Goal: Information Seeking & Learning: Learn about a topic

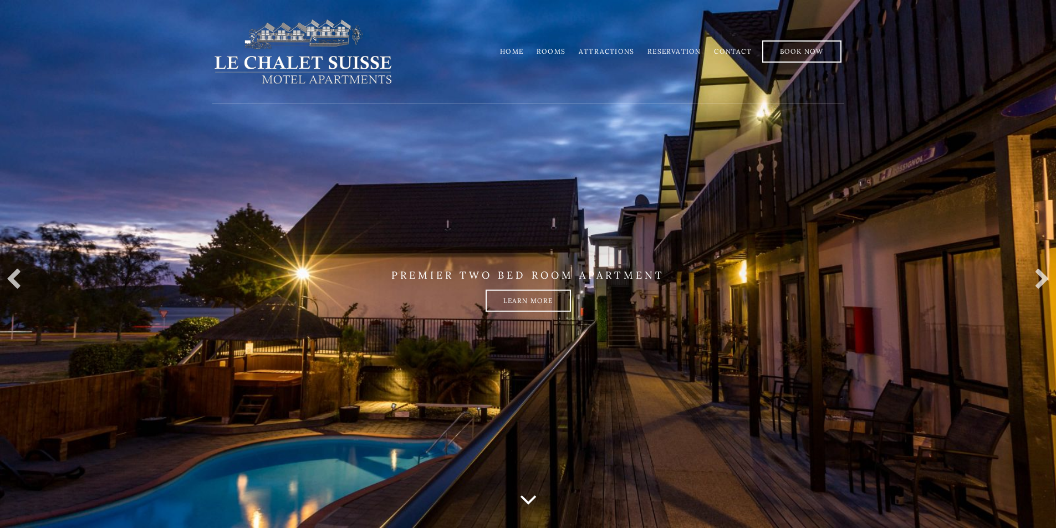
click at [553, 51] on link "Rooms" at bounding box center [551, 51] width 29 height 8
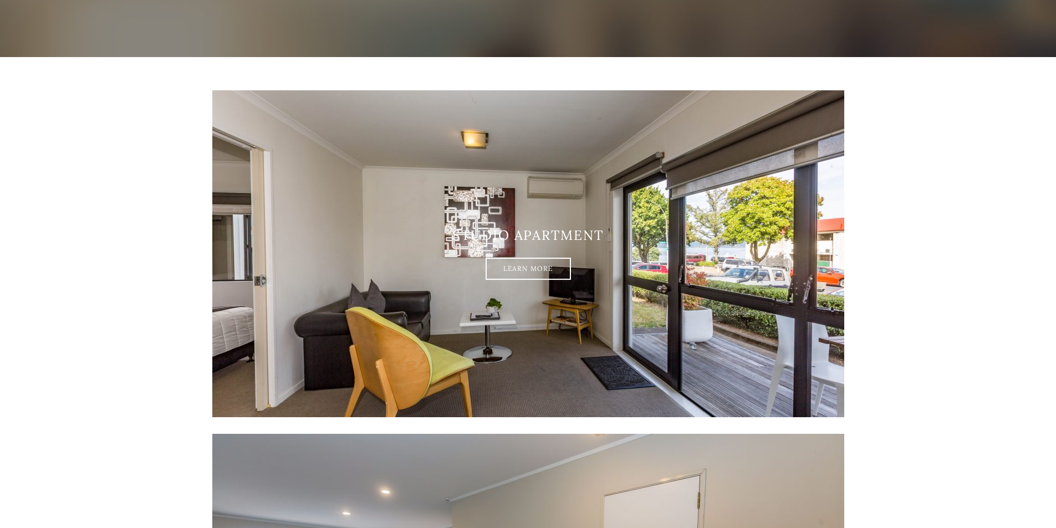
scroll to position [1, 0]
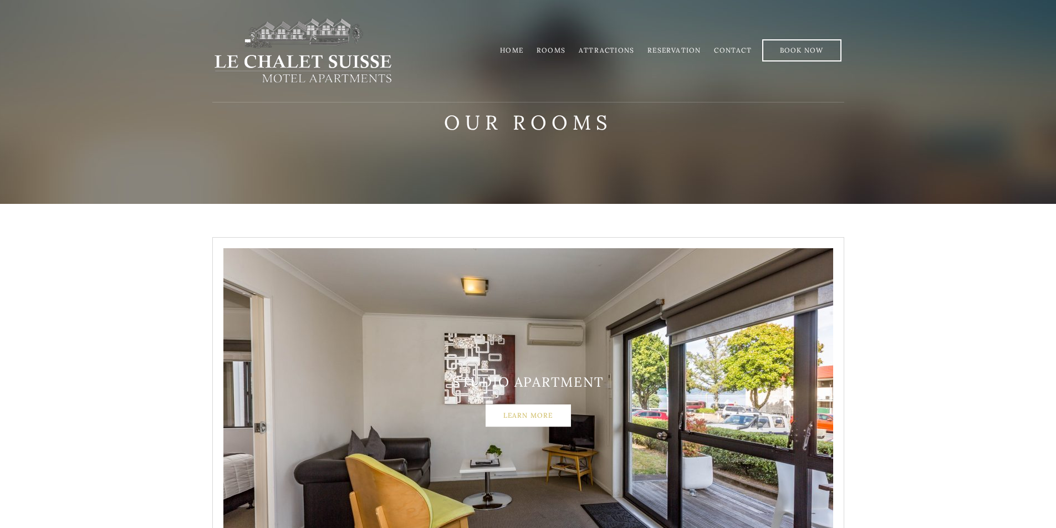
click at [522, 409] on link "Learn More" at bounding box center [528, 416] width 85 height 22
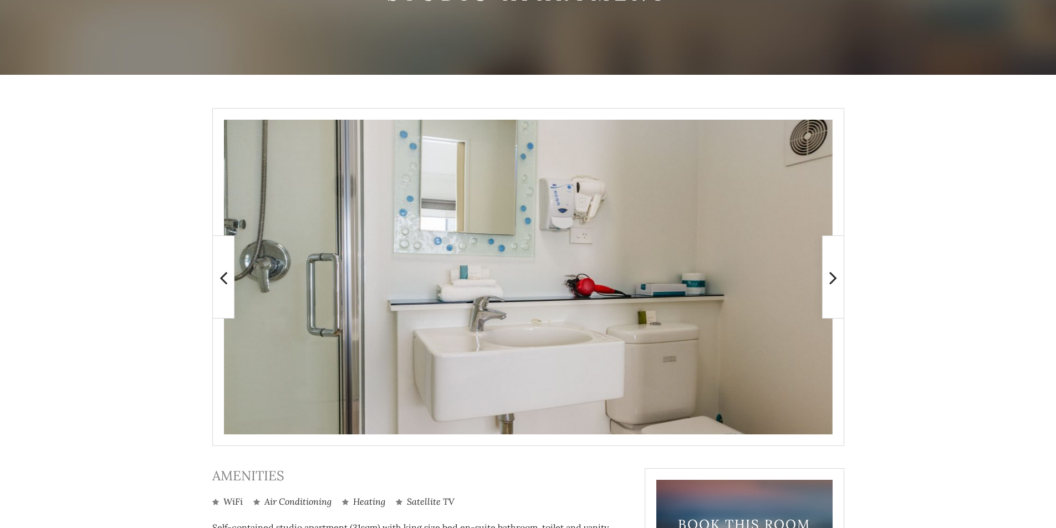
scroll to position [111, 0]
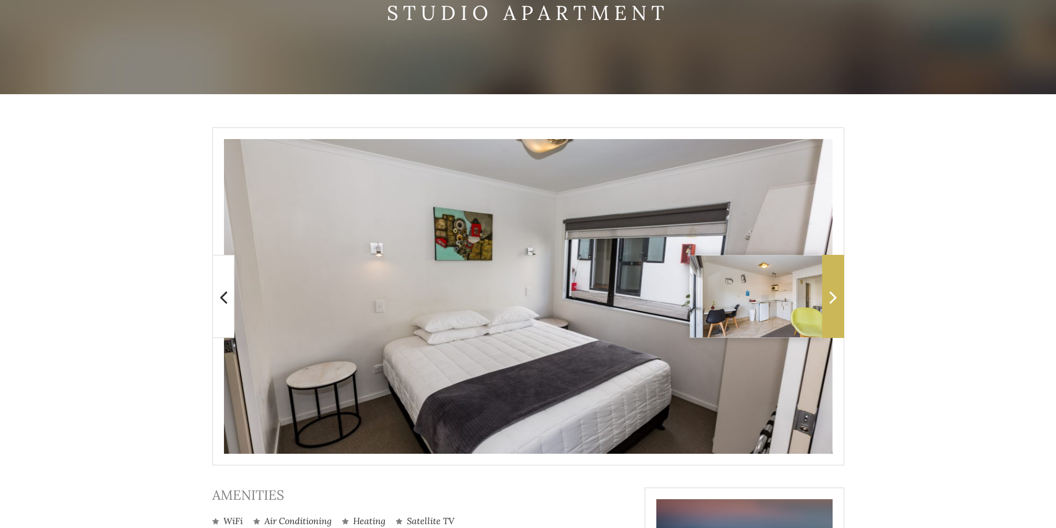
click at [837, 301] on icon at bounding box center [833, 297] width 8 height 22
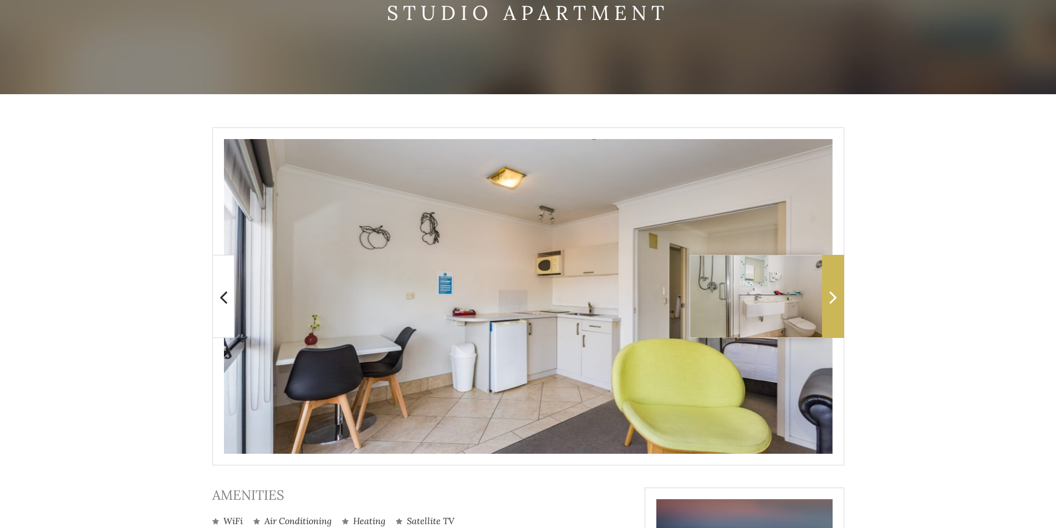
click at [837, 301] on icon at bounding box center [833, 297] width 8 height 22
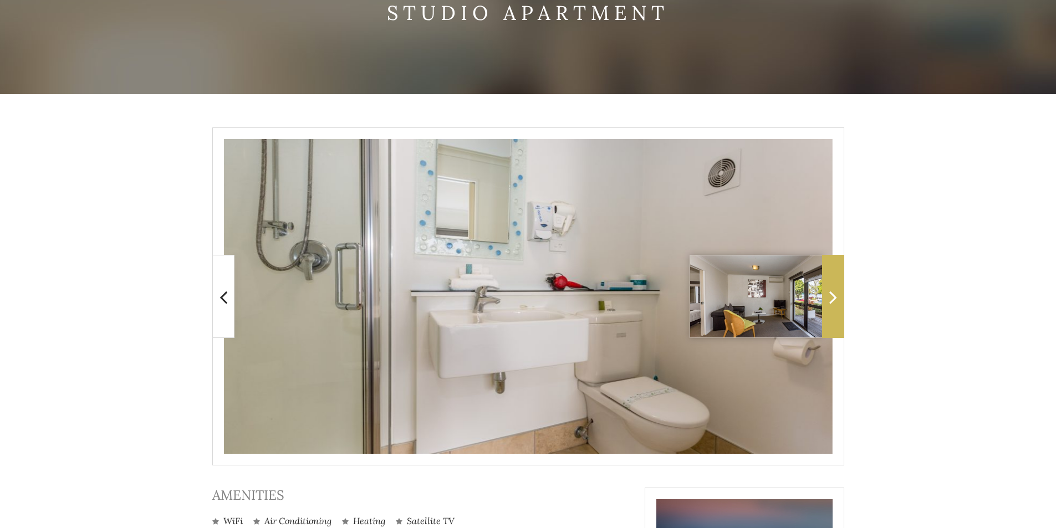
click at [837, 301] on icon at bounding box center [833, 297] width 8 height 22
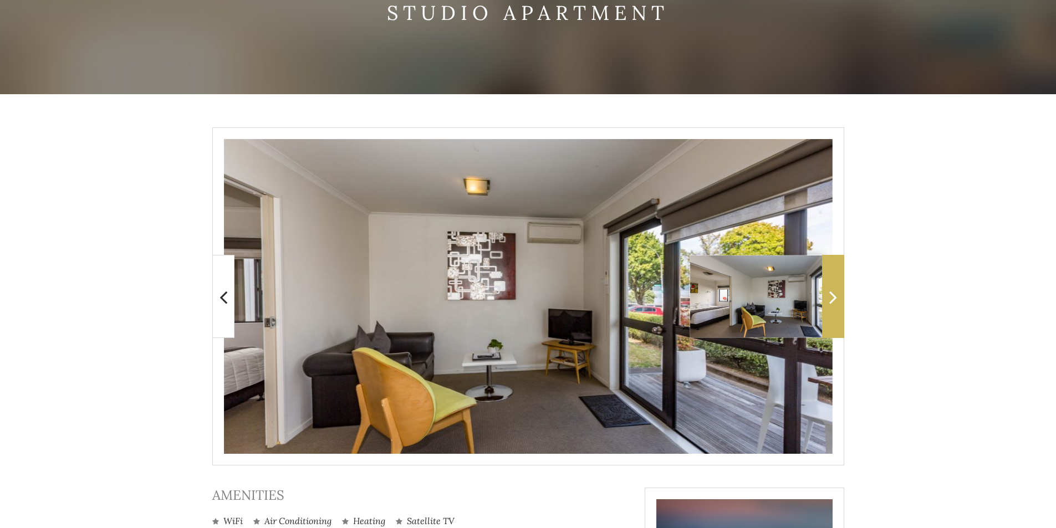
click at [837, 301] on icon at bounding box center [833, 297] width 8 height 22
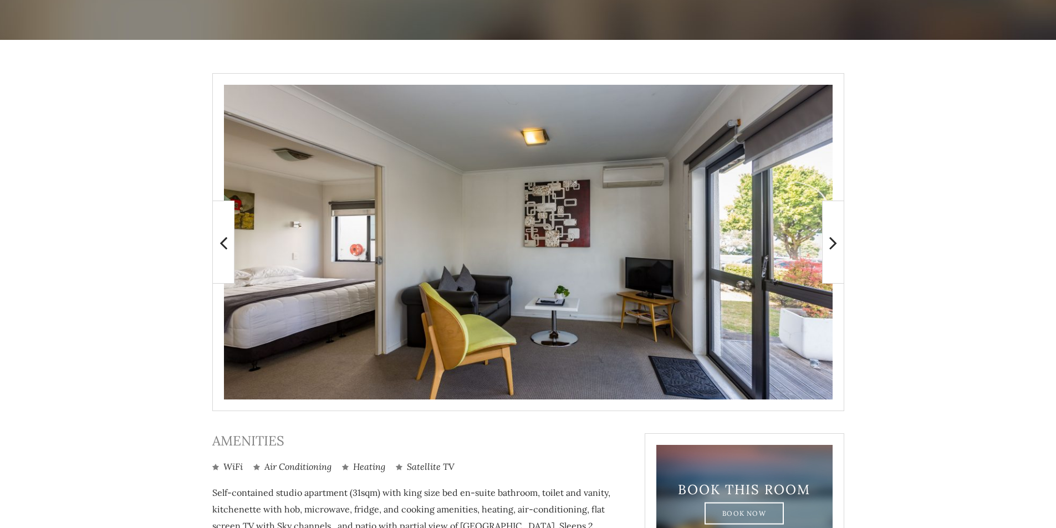
scroll to position [166, 0]
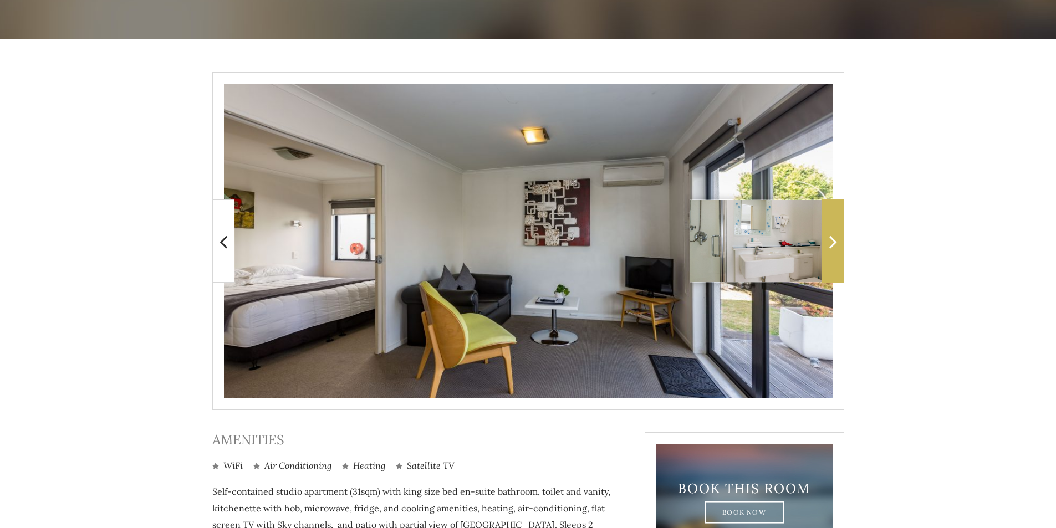
click at [829, 243] on icon at bounding box center [833, 242] width 8 height 22
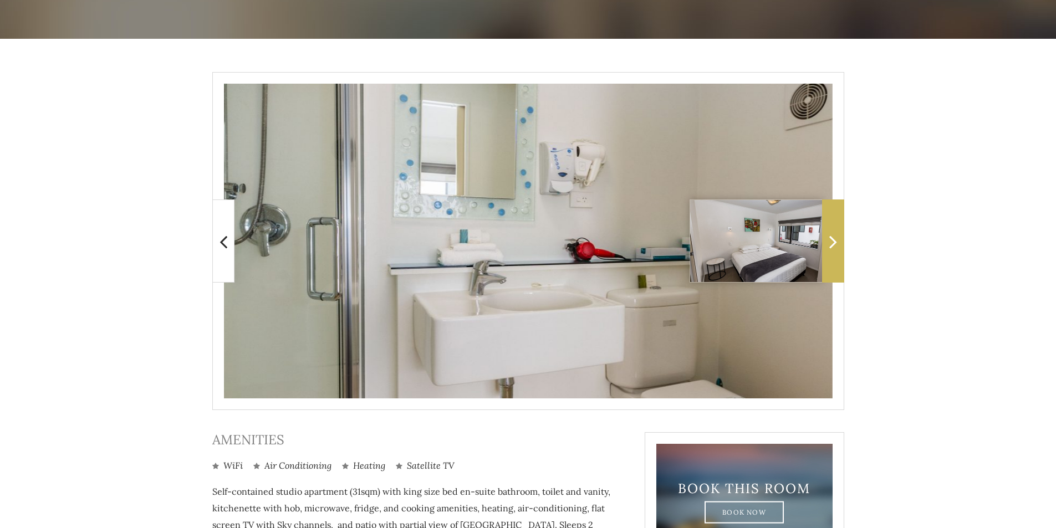
click at [832, 243] on icon at bounding box center [833, 242] width 8 height 22
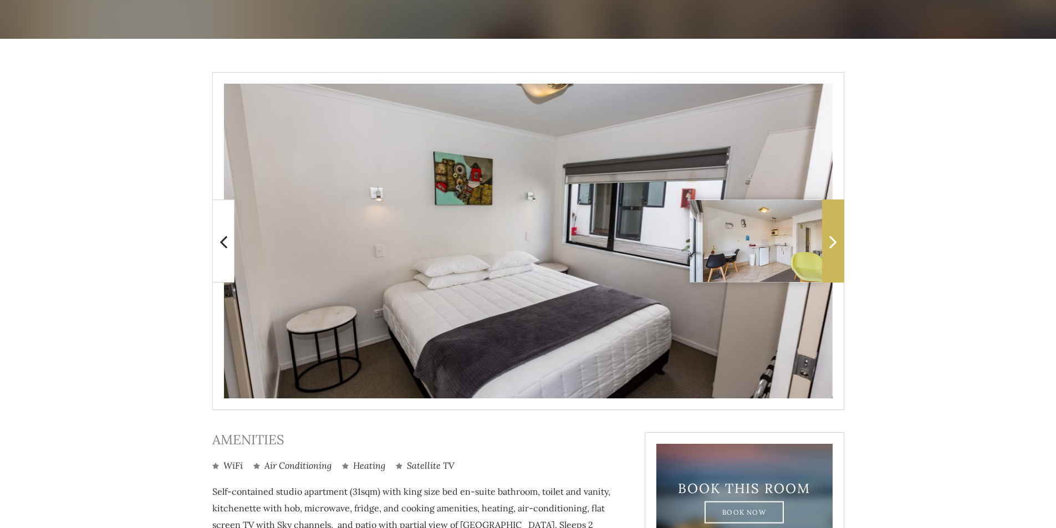
click at [832, 243] on icon at bounding box center [833, 242] width 8 height 22
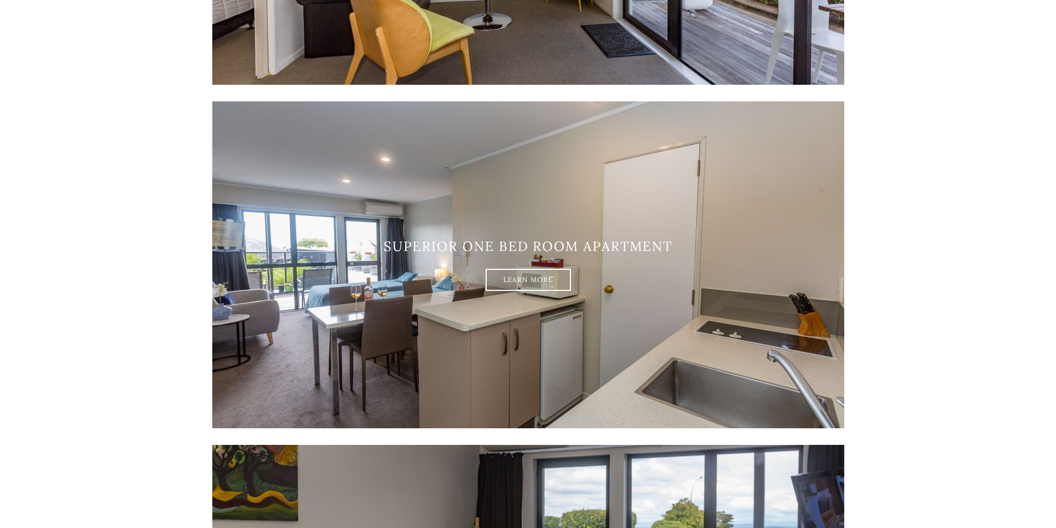
scroll to position [500, 0]
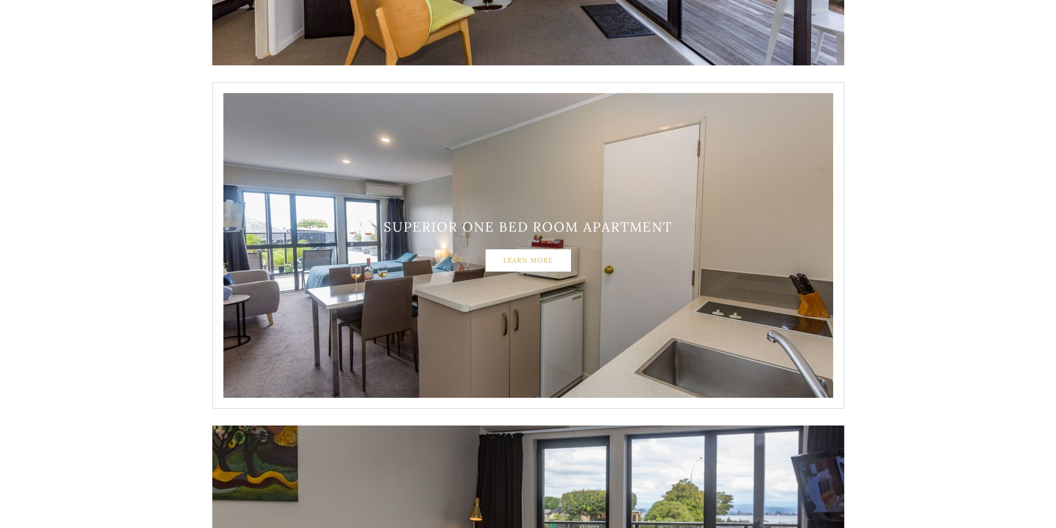
click at [521, 260] on link "Learn More" at bounding box center [528, 260] width 85 height 22
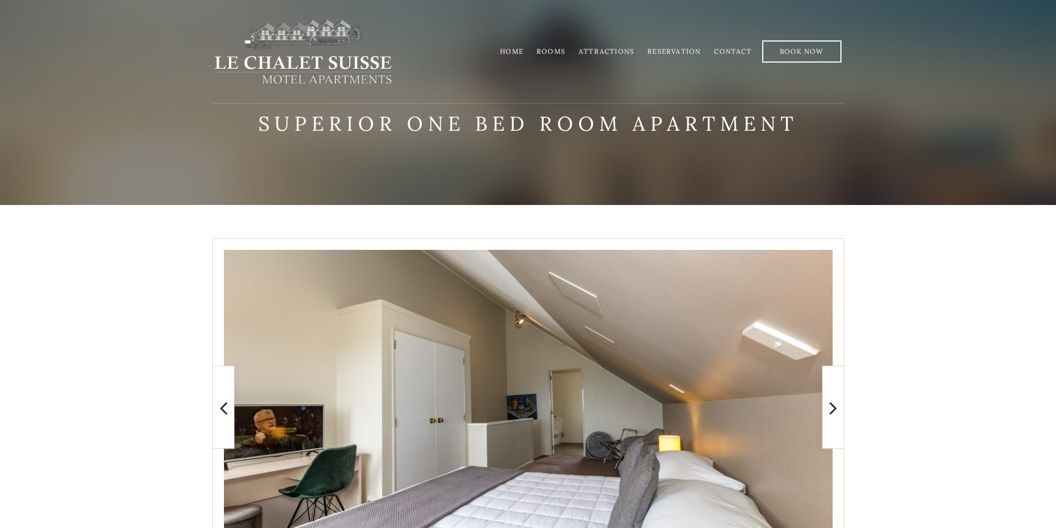
click at [509, 50] on link "Home" at bounding box center [511, 51] width 23 height 8
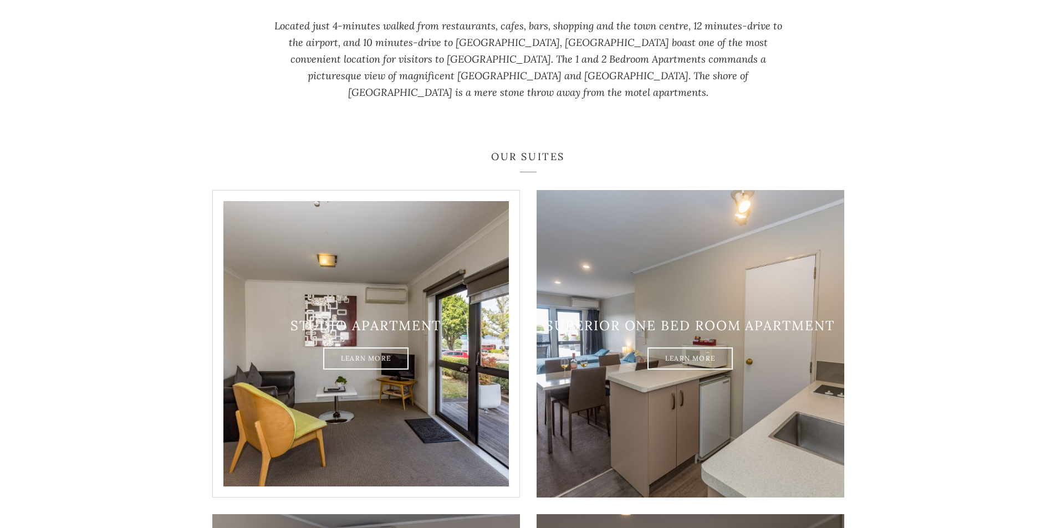
scroll to position [610, 0]
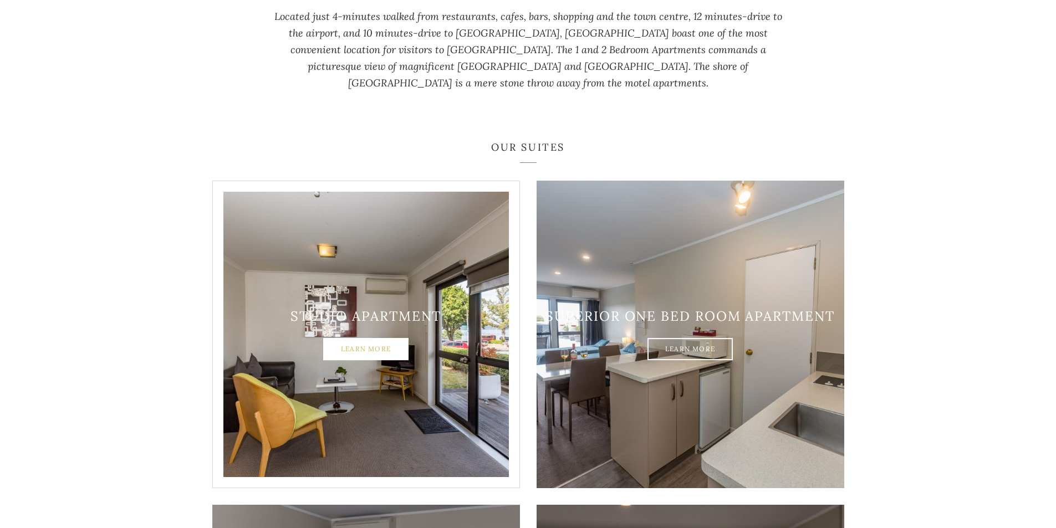
click at [355, 339] on link "Learn More" at bounding box center [365, 350] width 85 height 22
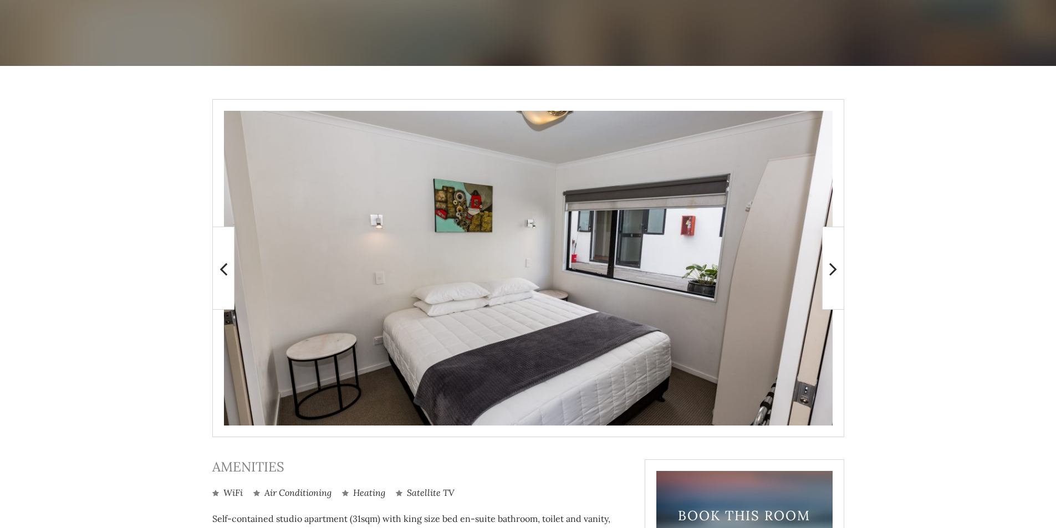
scroll to position [130, 0]
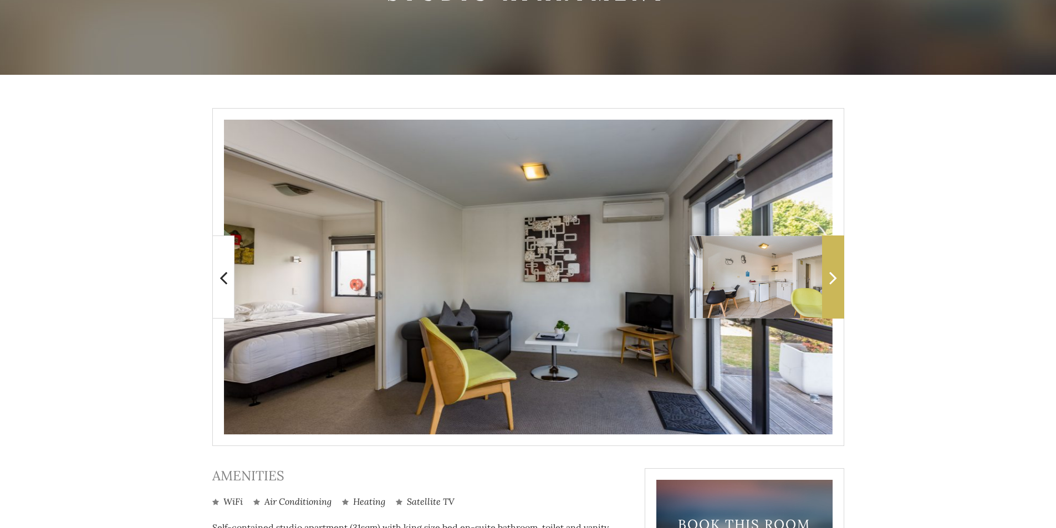
click at [834, 279] on icon at bounding box center [833, 278] width 8 height 22
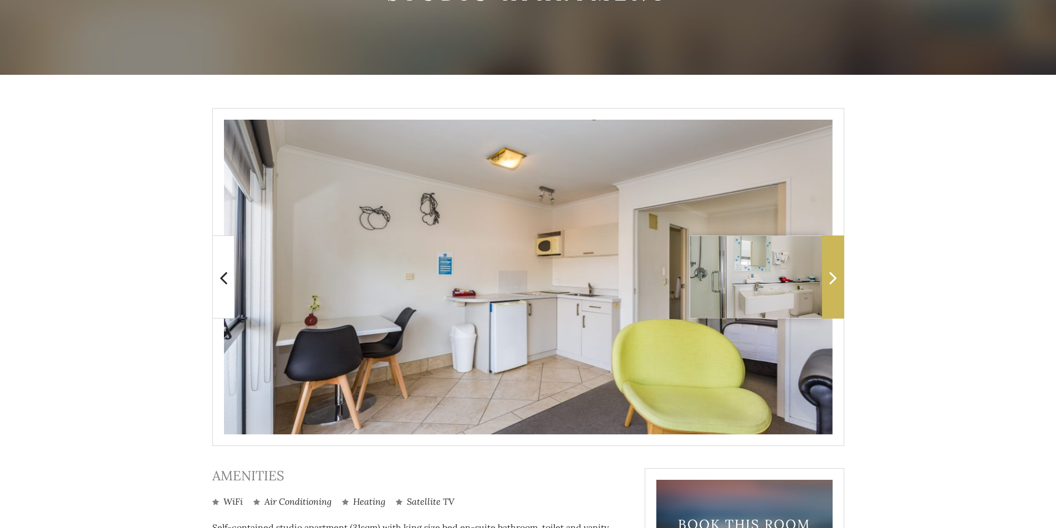
click at [830, 284] on icon at bounding box center [833, 278] width 8 height 22
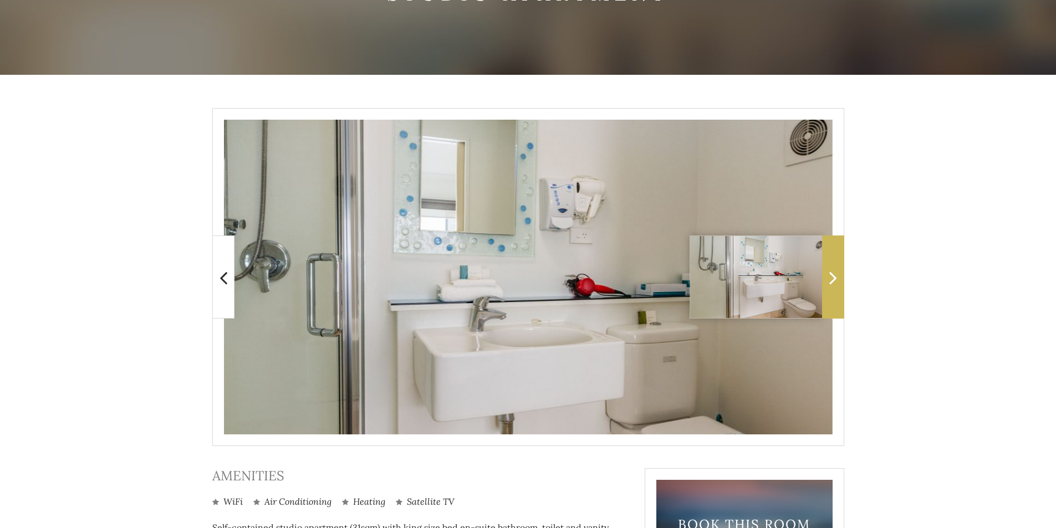
click at [832, 284] on icon at bounding box center [833, 278] width 8 height 22
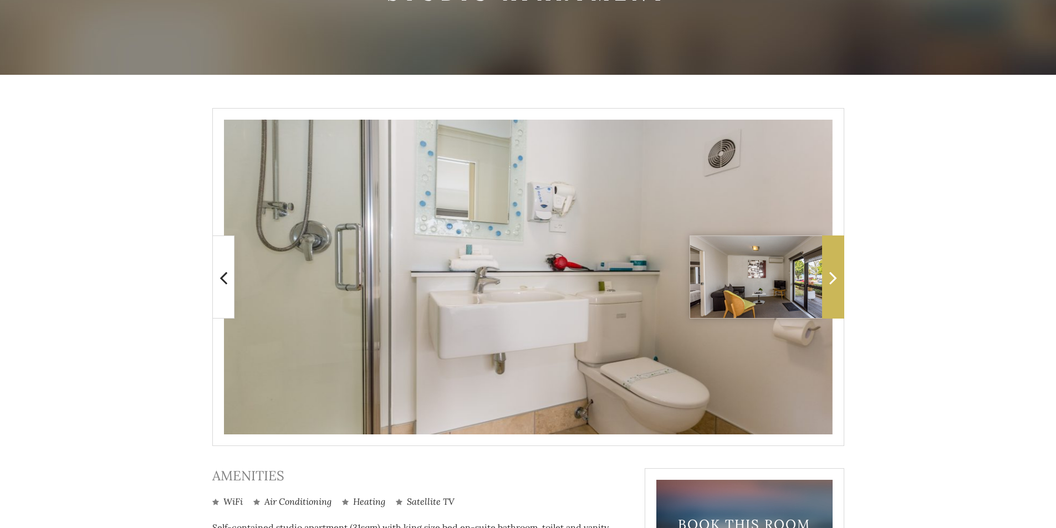
click at [830, 284] on icon at bounding box center [833, 278] width 8 height 22
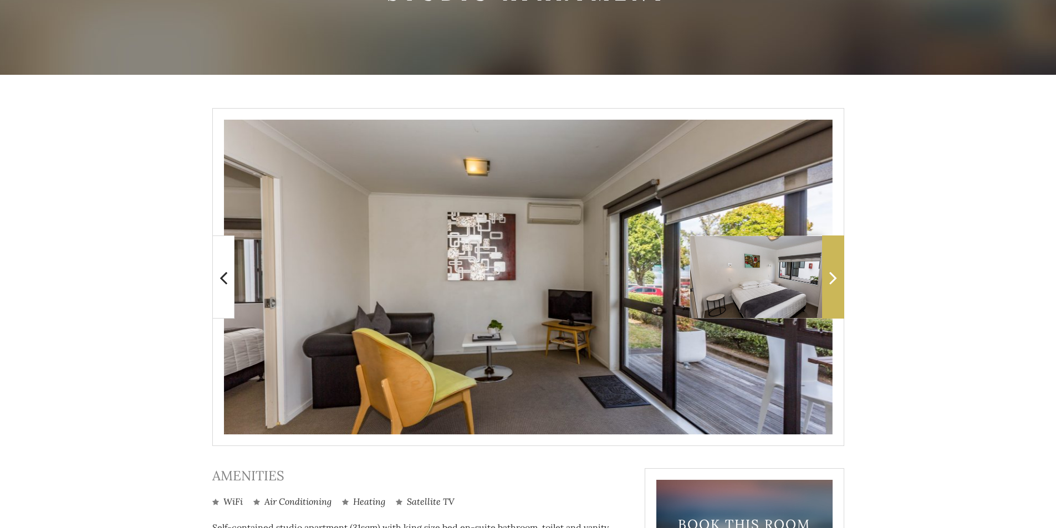
click at [830, 284] on icon at bounding box center [833, 278] width 8 height 22
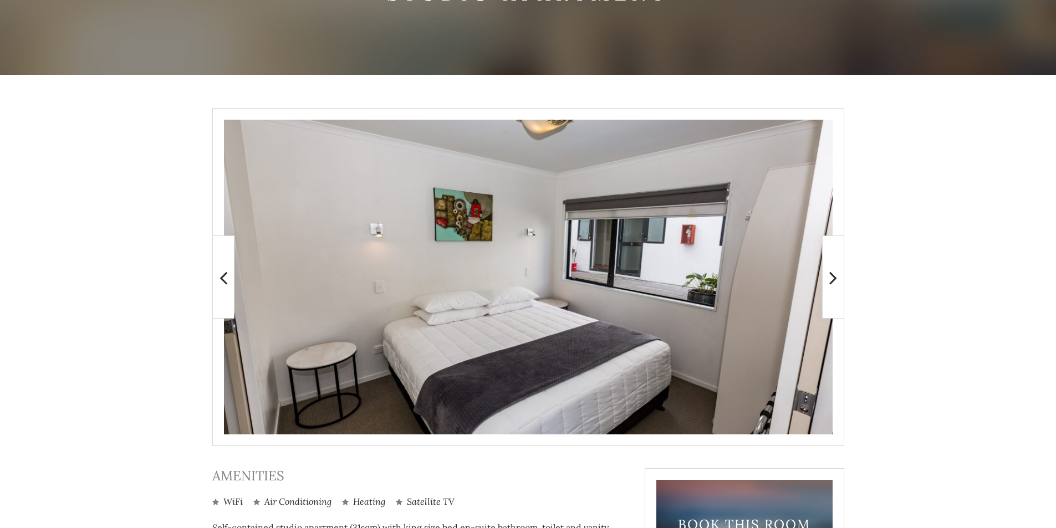
click at [952, 286] on main "WiFi" at bounding box center [528, 400] width 1056 height 650
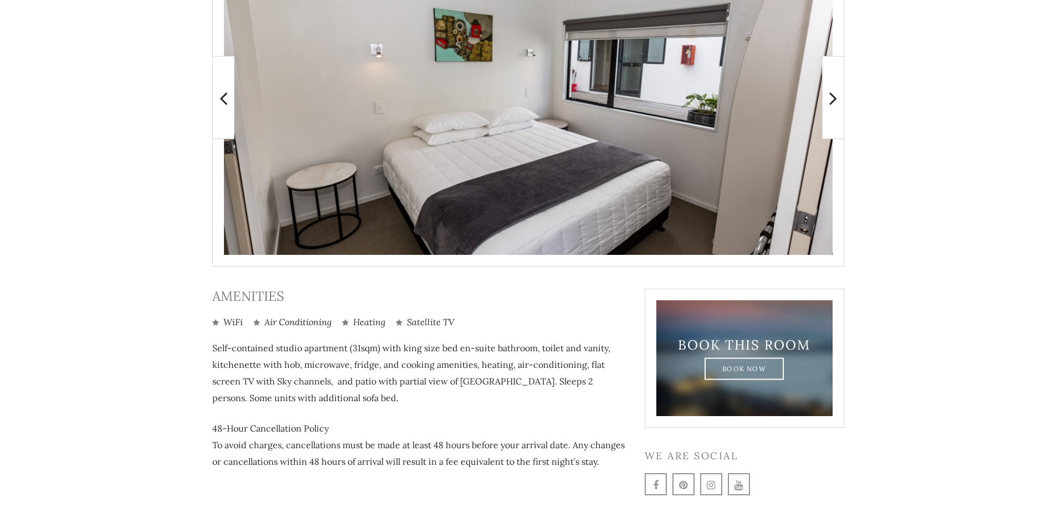
scroll to position [352, 0]
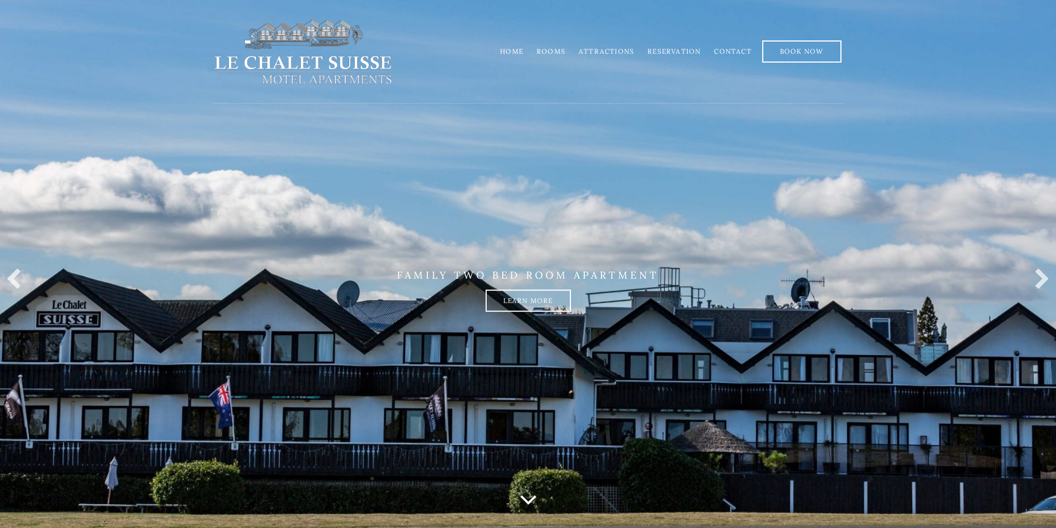
click at [557, 52] on link "Rooms" at bounding box center [551, 51] width 29 height 8
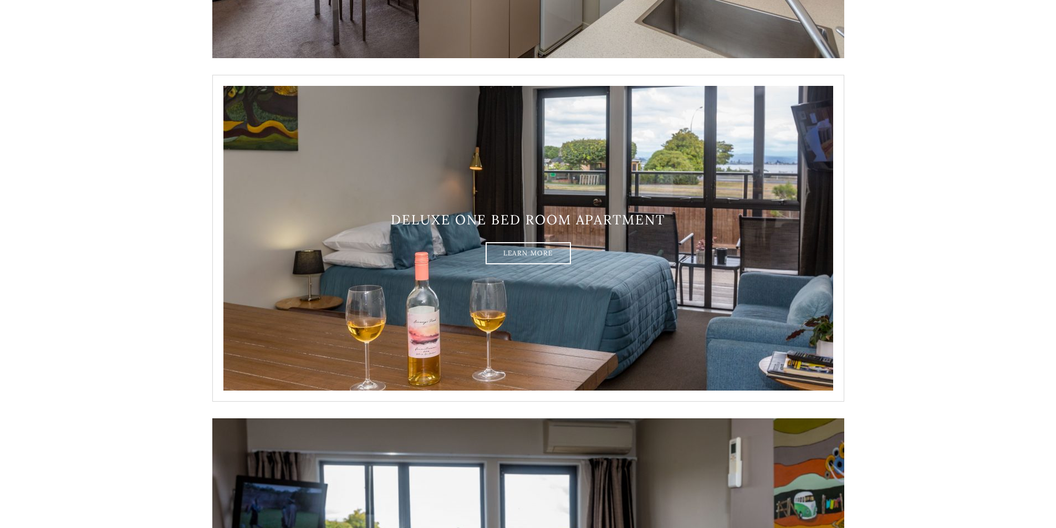
scroll to position [832, 0]
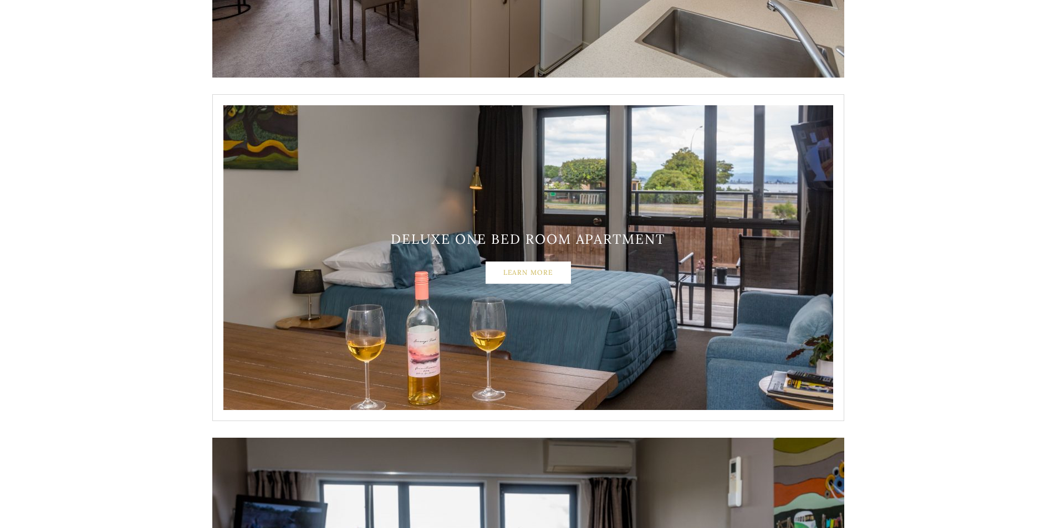
click at [528, 276] on link "Learn More" at bounding box center [528, 273] width 85 height 22
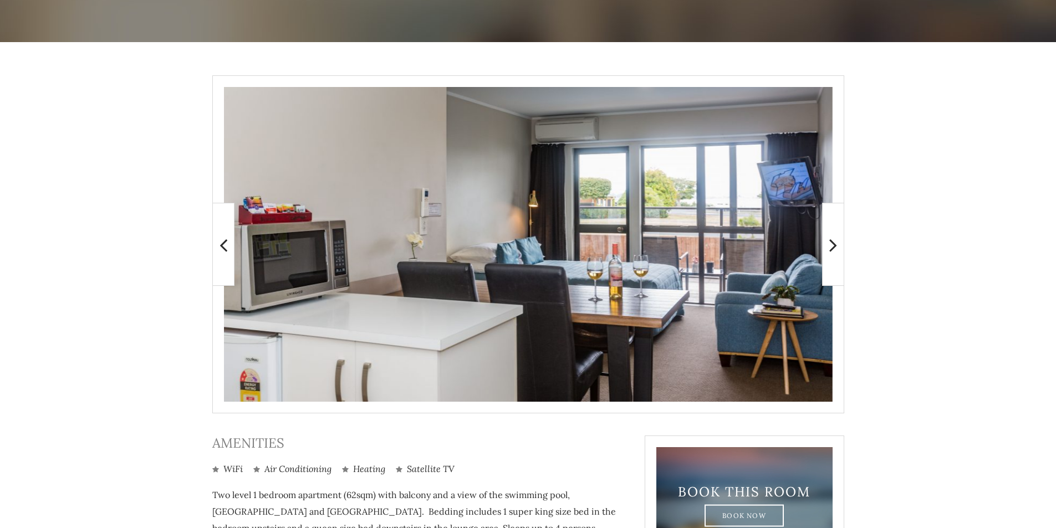
scroll to position [166, 0]
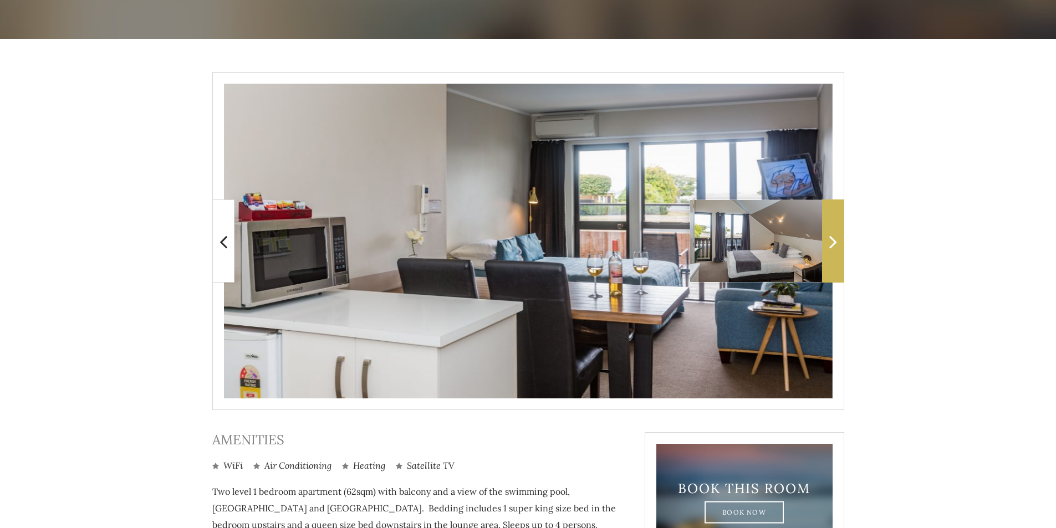
click at [830, 251] on icon at bounding box center [833, 242] width 8 height 22
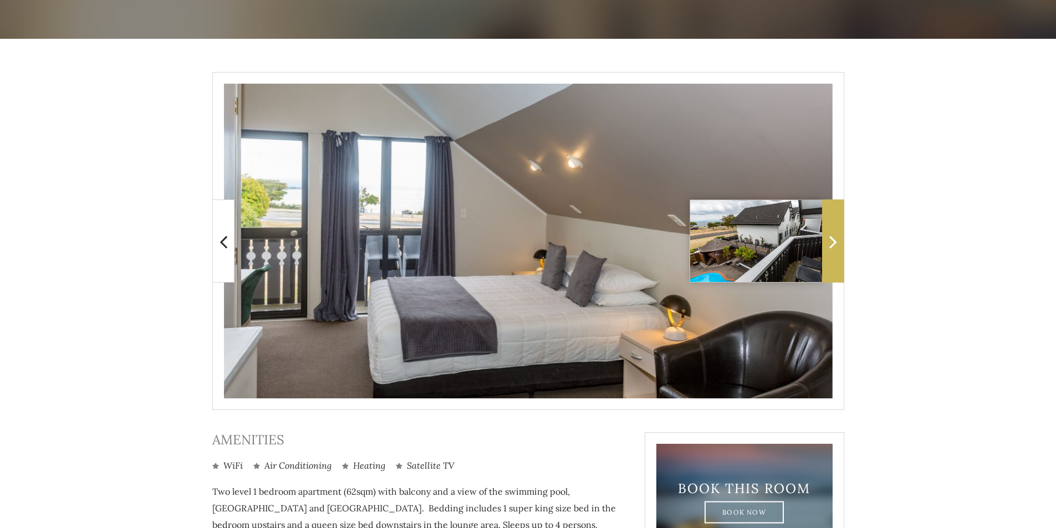
click at [833, 243] on icon at bounding box center [833, 242] width 8 height 22
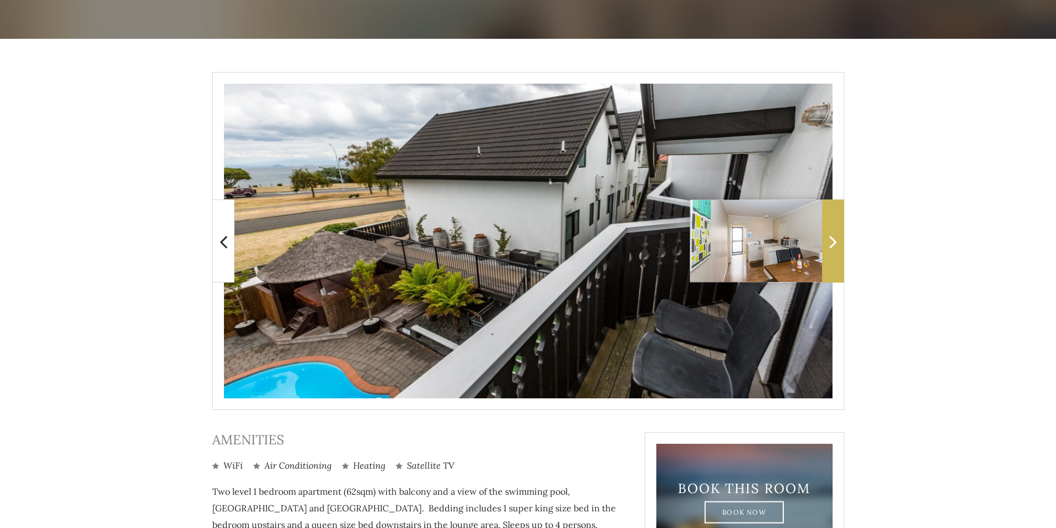
click at [832, 244] on icon at bounding box center [833, 242] width 8 height 22
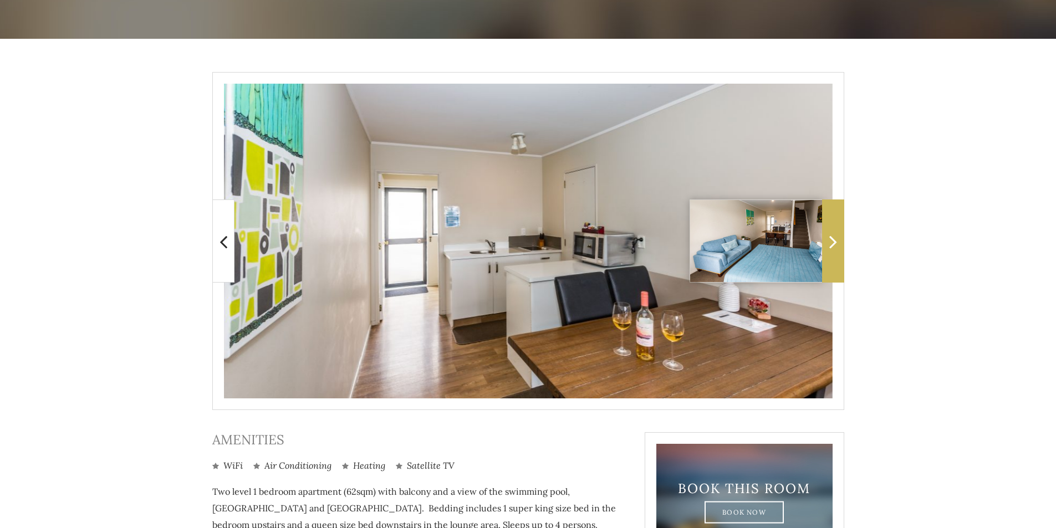
click at [837, 244] on icon at bounding box center [833, 242] width 8 height 22
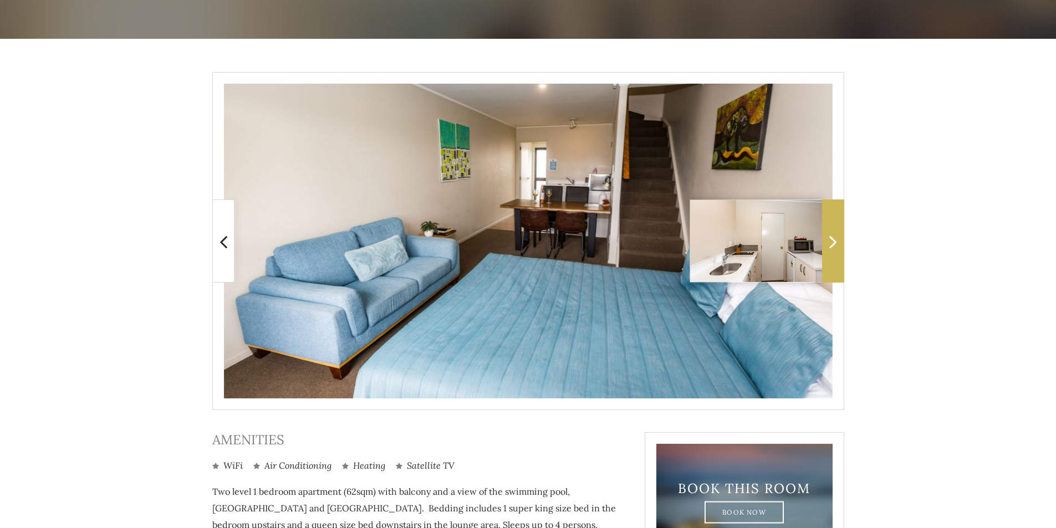
click at [827, 246] on span at bounding box center [833, 241] width 22 height 83
